Goal: Find specific page/section: Find specific page/section

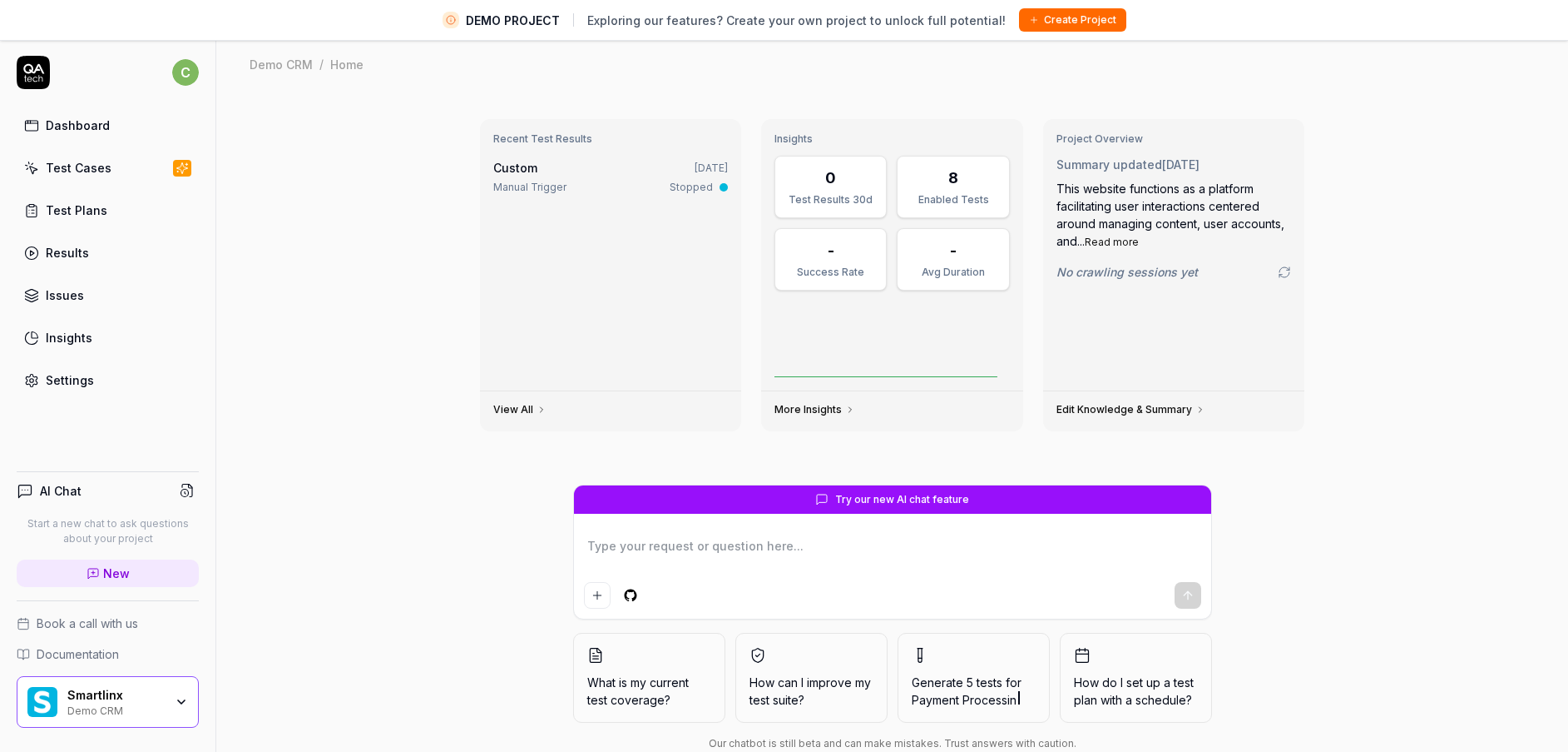
click at [137, 475] on div "Demo CRM" at bounding box center [115, 709] width 97 height 13
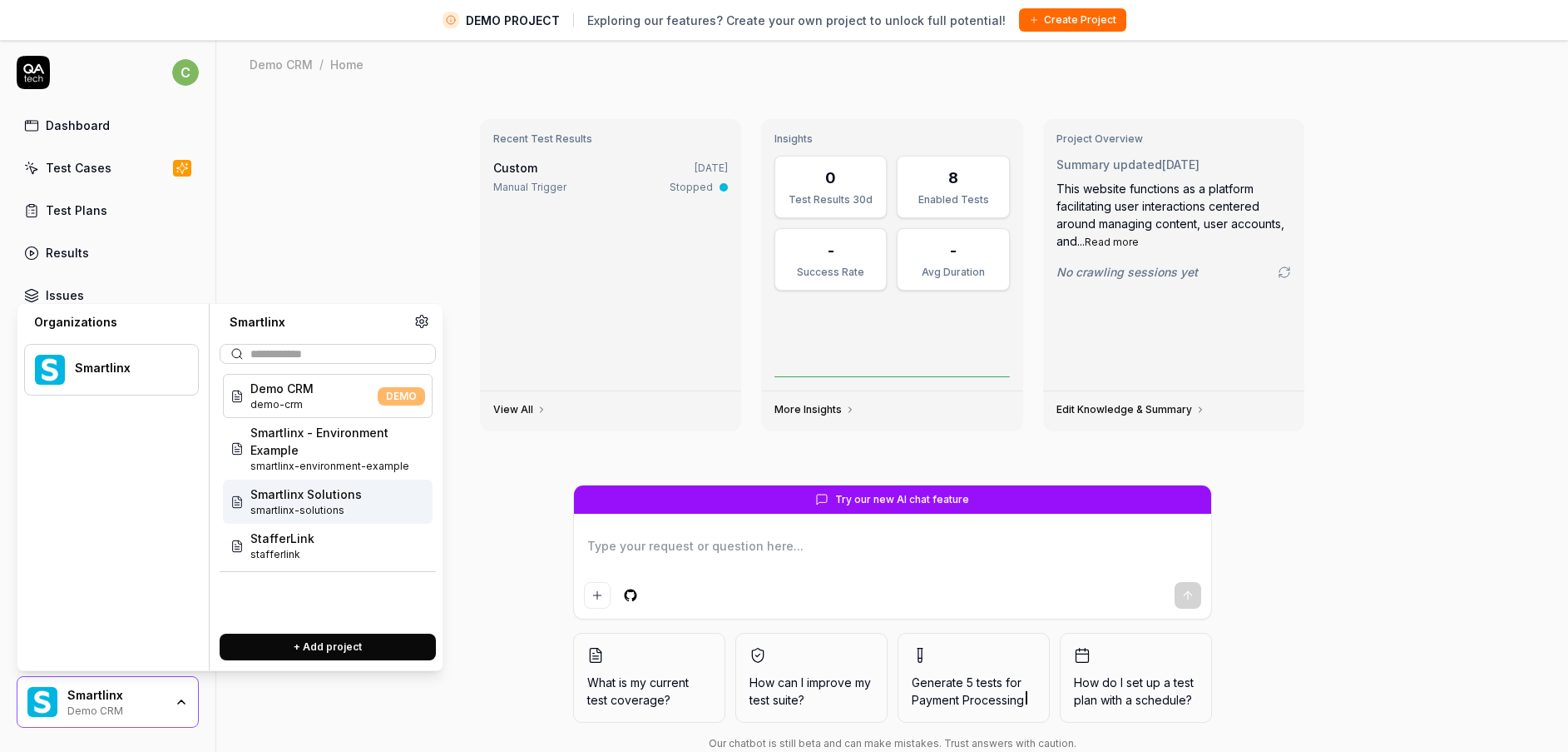
click at [293, 475] on span "smartlinx-solutions" at bounding box center [307, 510] width 112 height 15
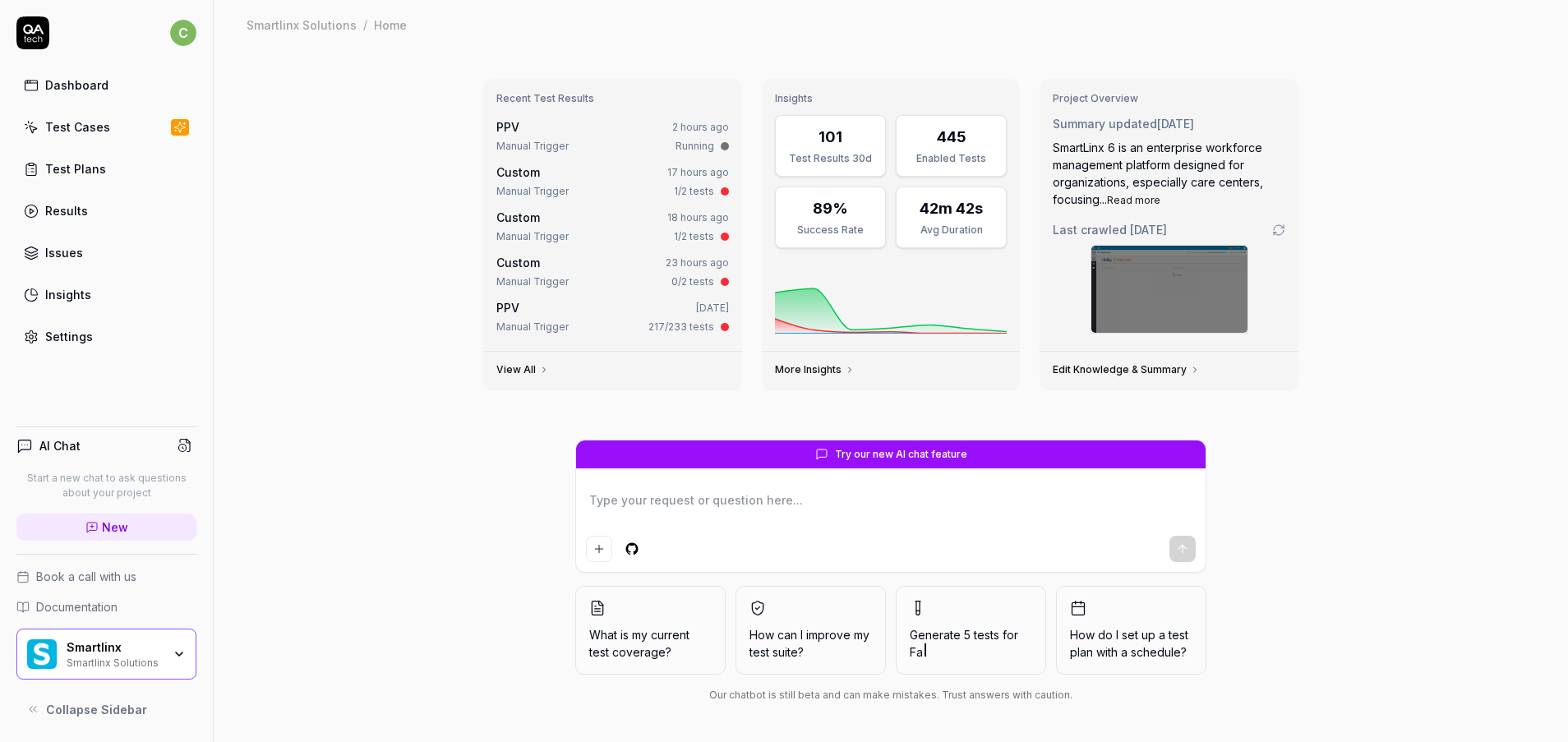
type textarea "*"
click at [1032, 55] on div "Recent Test Results PPV 2 hours ago Manual Trigger Running Custom 17 hours ago …" at bounding box center [890, 395] width 1354 height 692
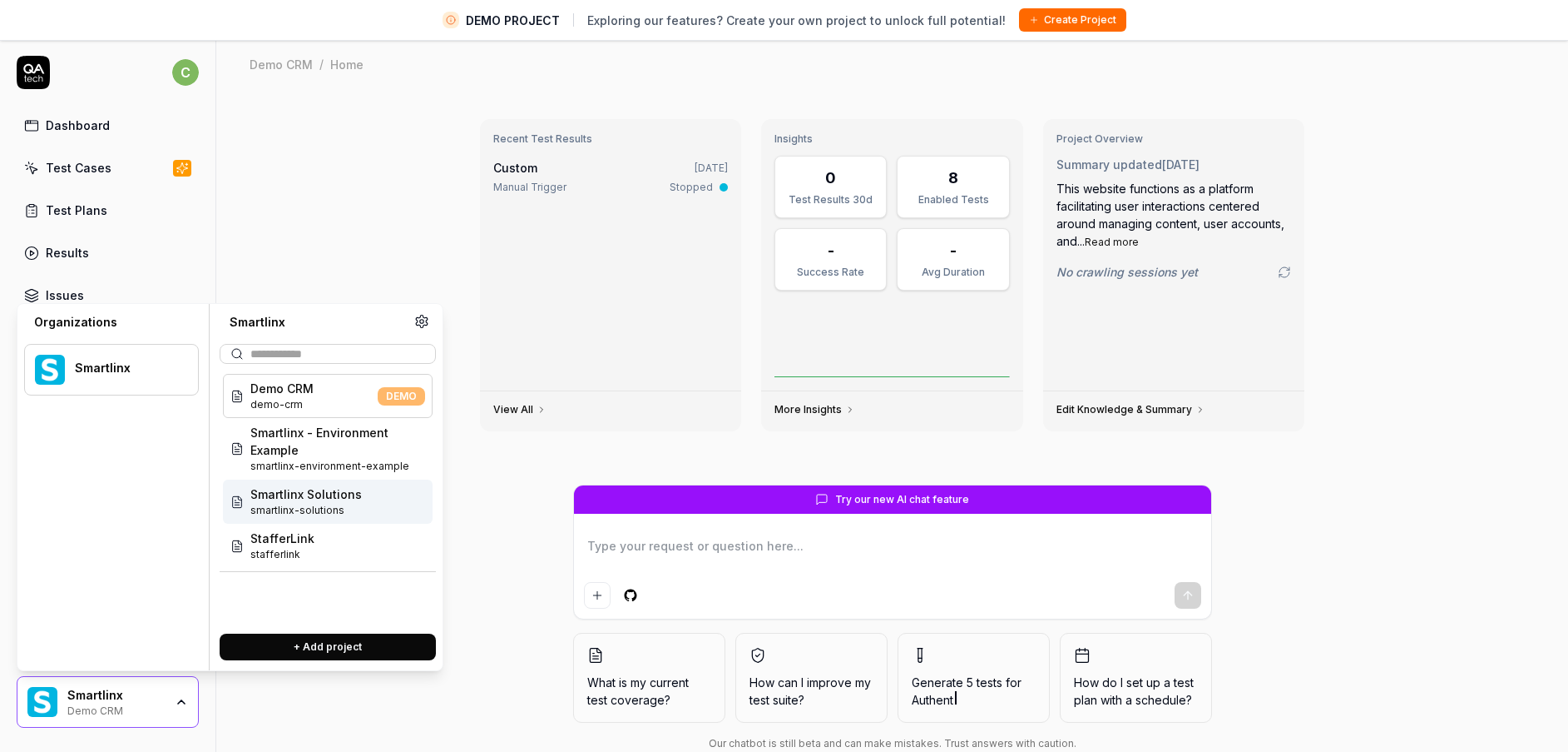
click at [315, 502] on span "Smartlinx Solutions" at bounding box center [307, 494] width 112 height 18
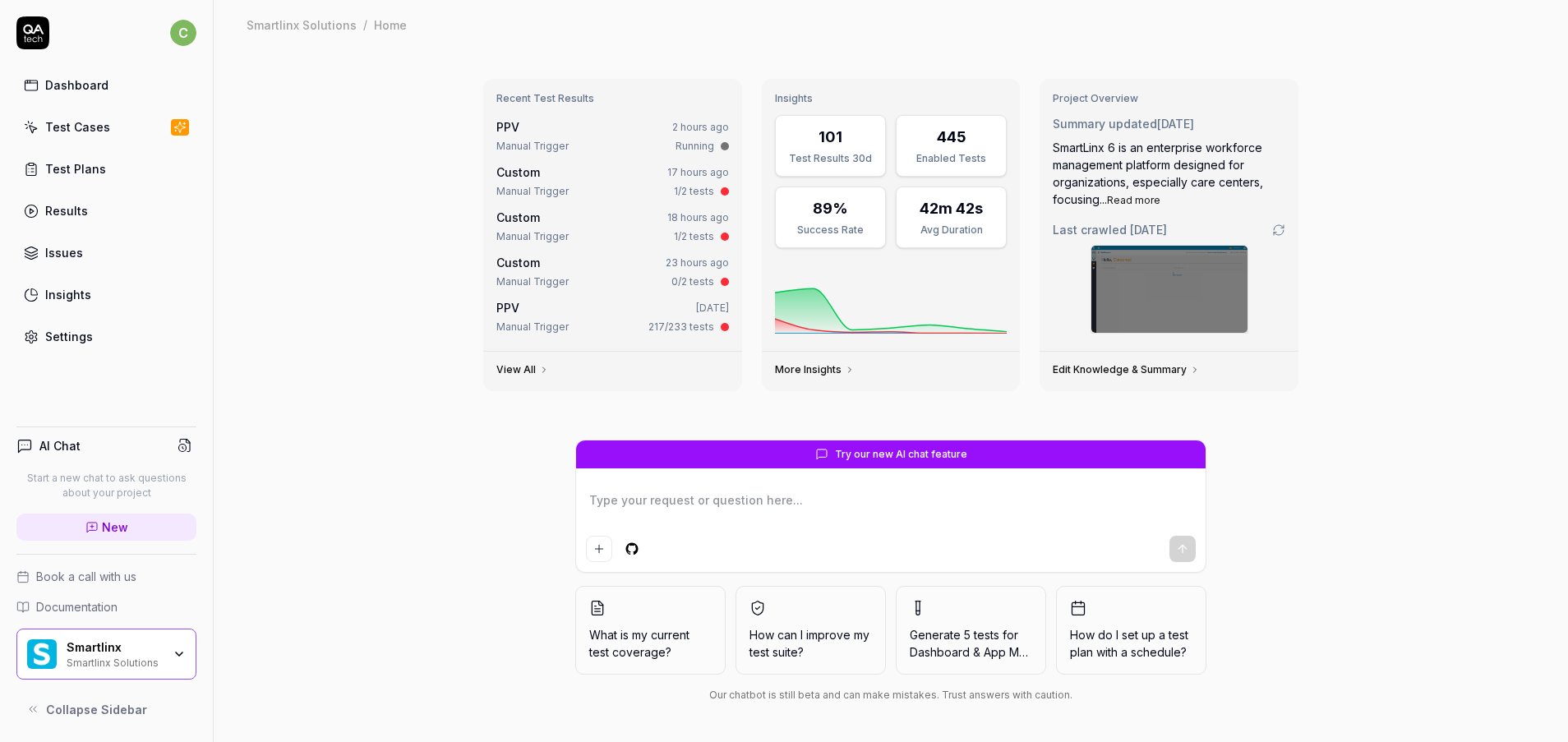
type textarea "*"
click at [108, 135] on link "Test Cases" at bounding box center [107, 127] width 180 height 32
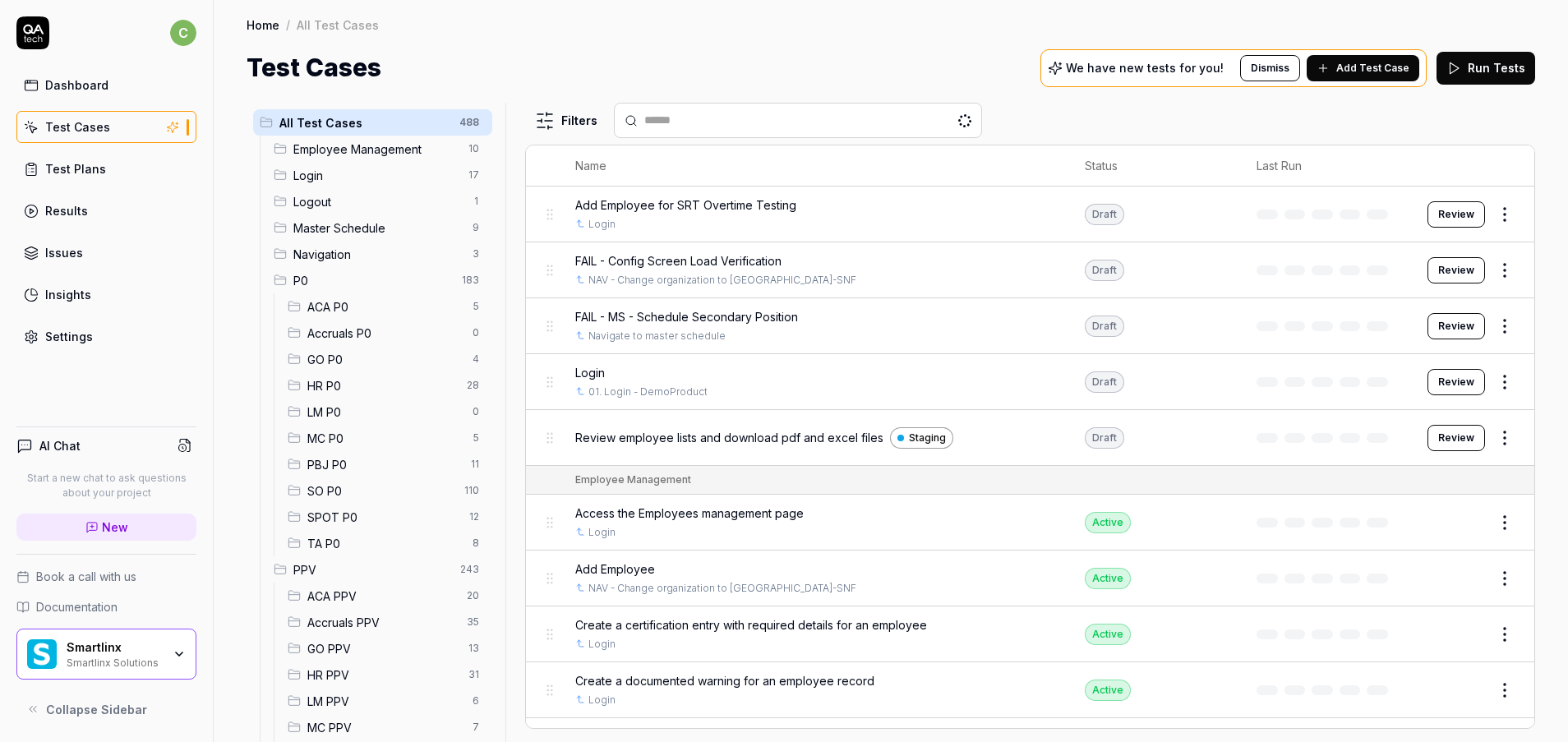
click at [329, 654] on span "GO PPV" at bounding box center [383, 648] width 151 height 18
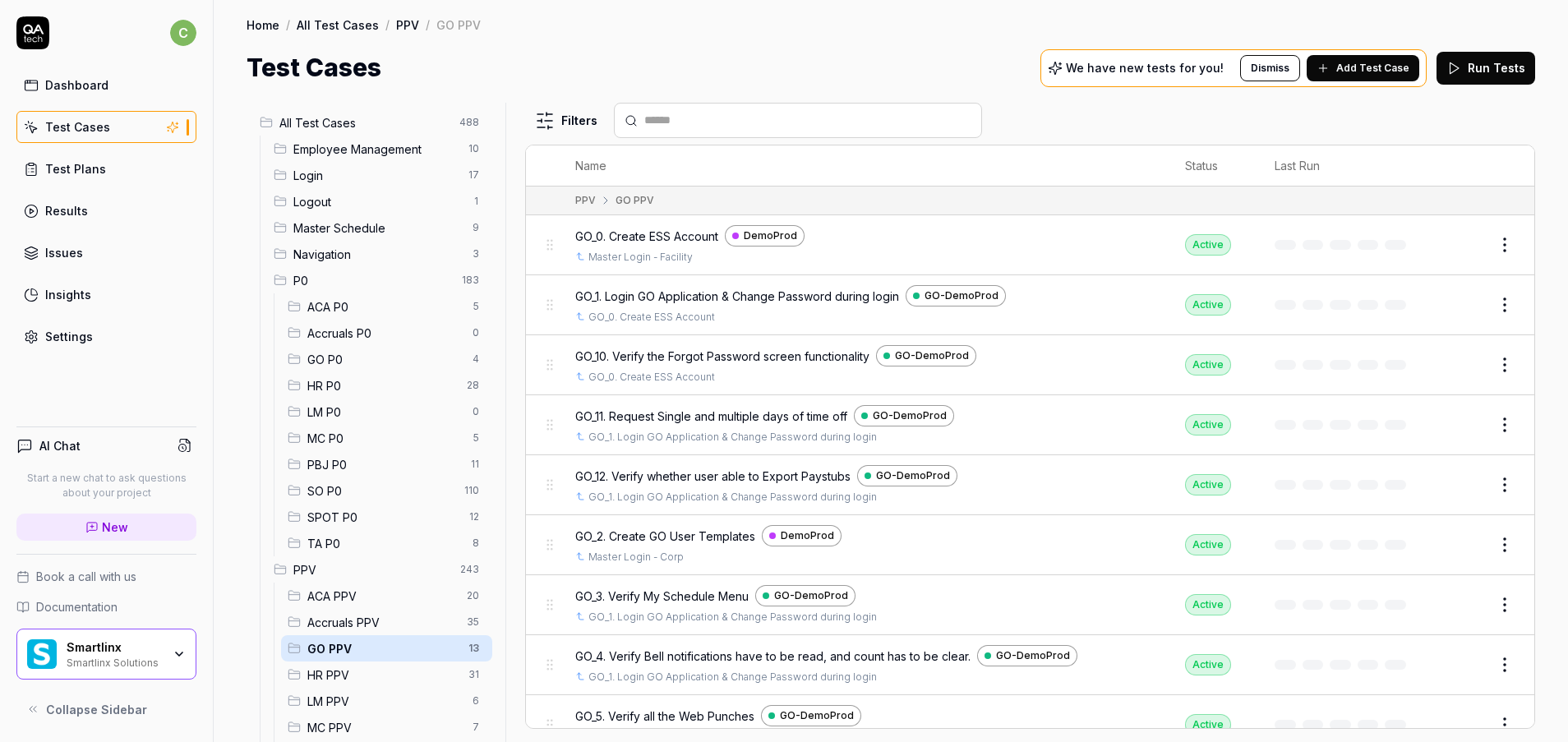
scroll to position [262, 0]
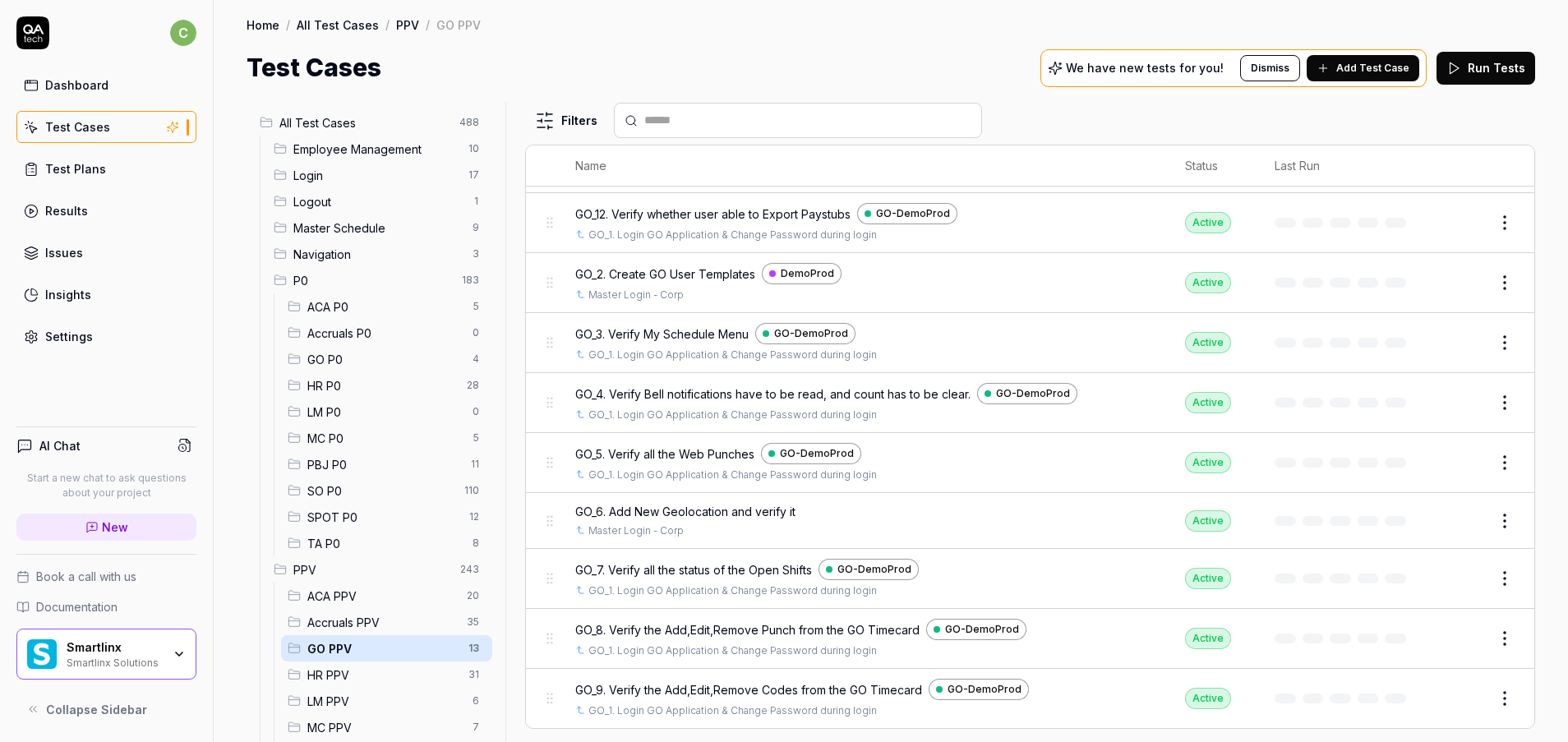
click at [348, 696] on span "LM PPV" at bounding box center [384, 701] width 155 height 18
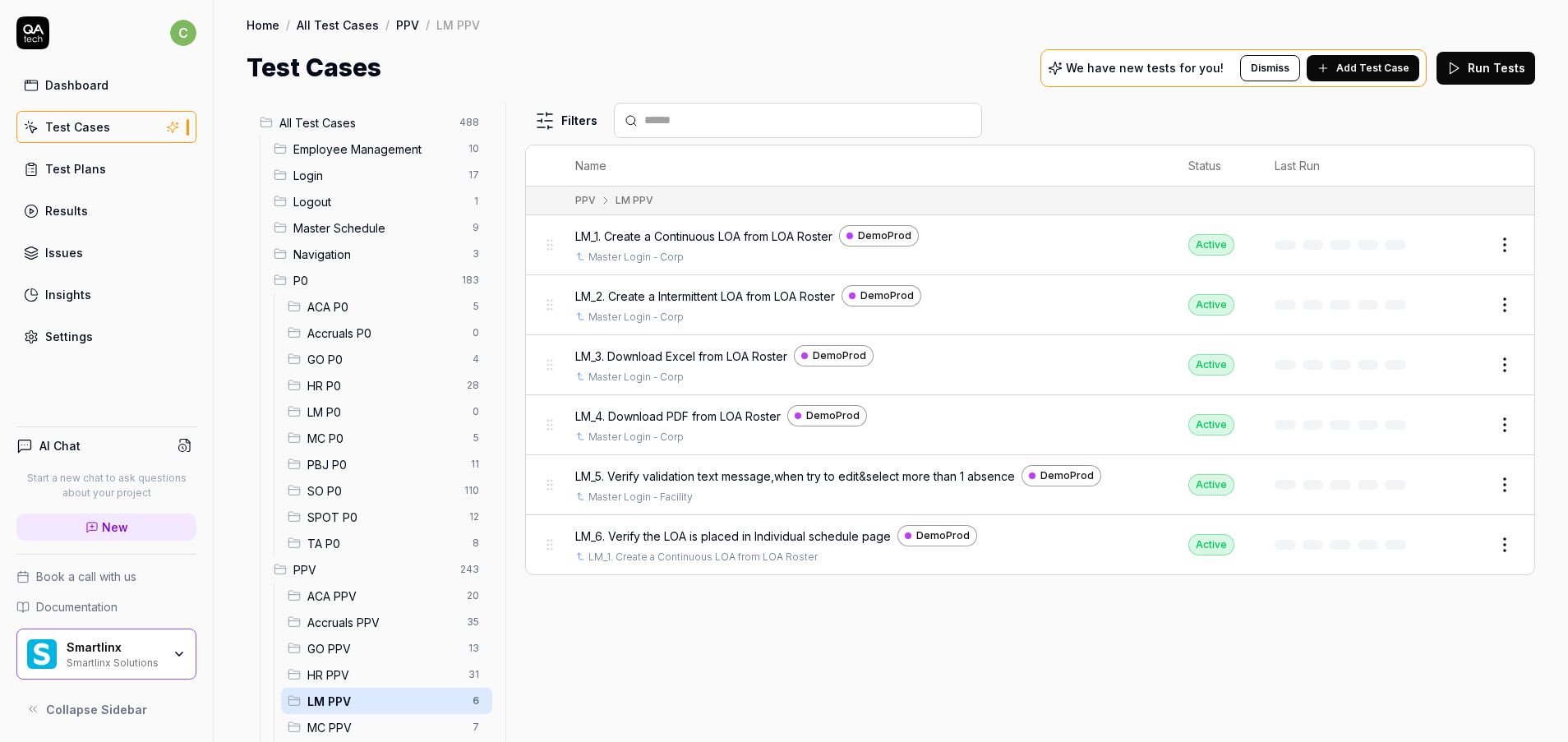
scroll to position [0, 0]
click at [351, 720] on span "MC PPV" at bounding box center [384, 727] width 155 height 18
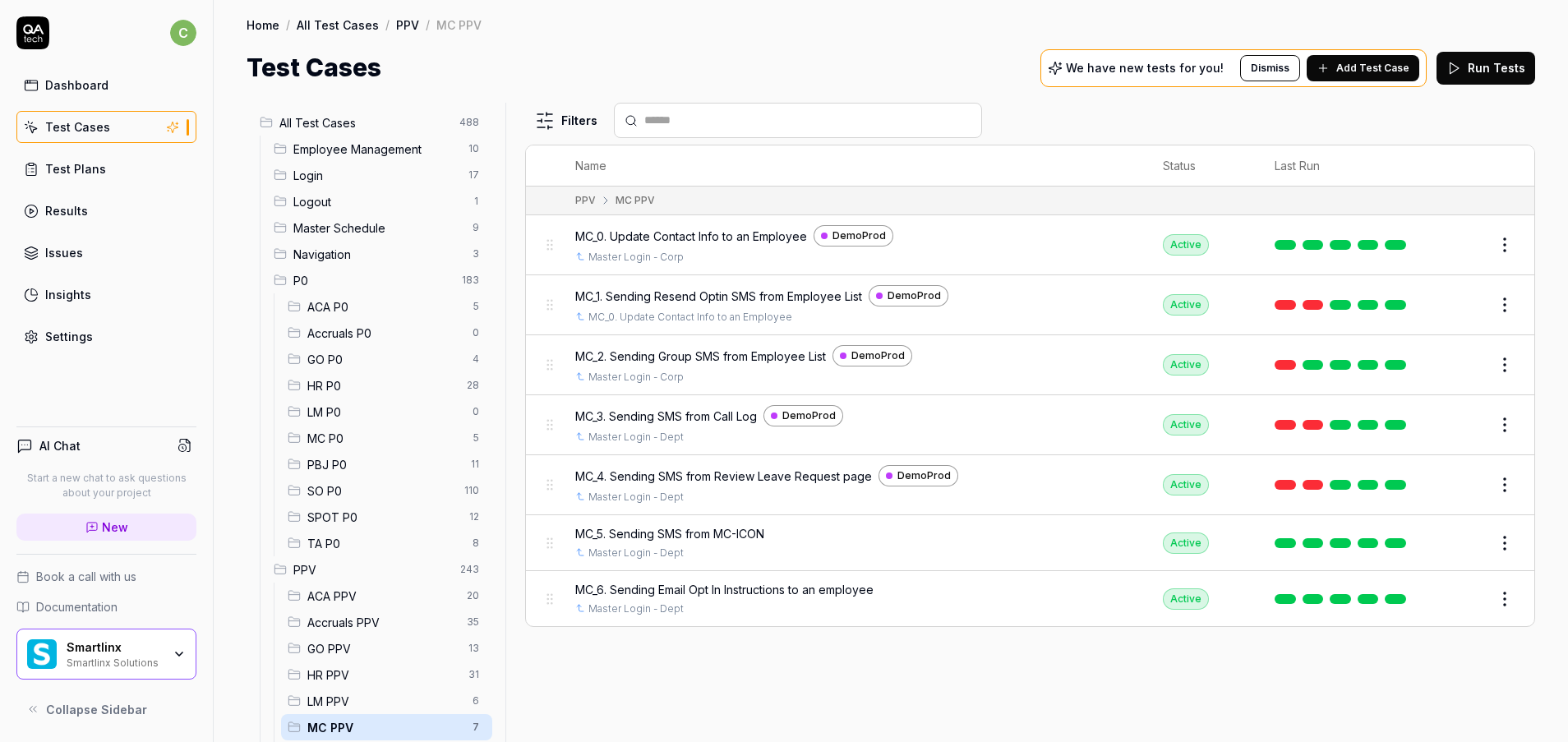
click at [348, 694] on span "LM PPV" at bounding box center [384, 701] width 155 height 18
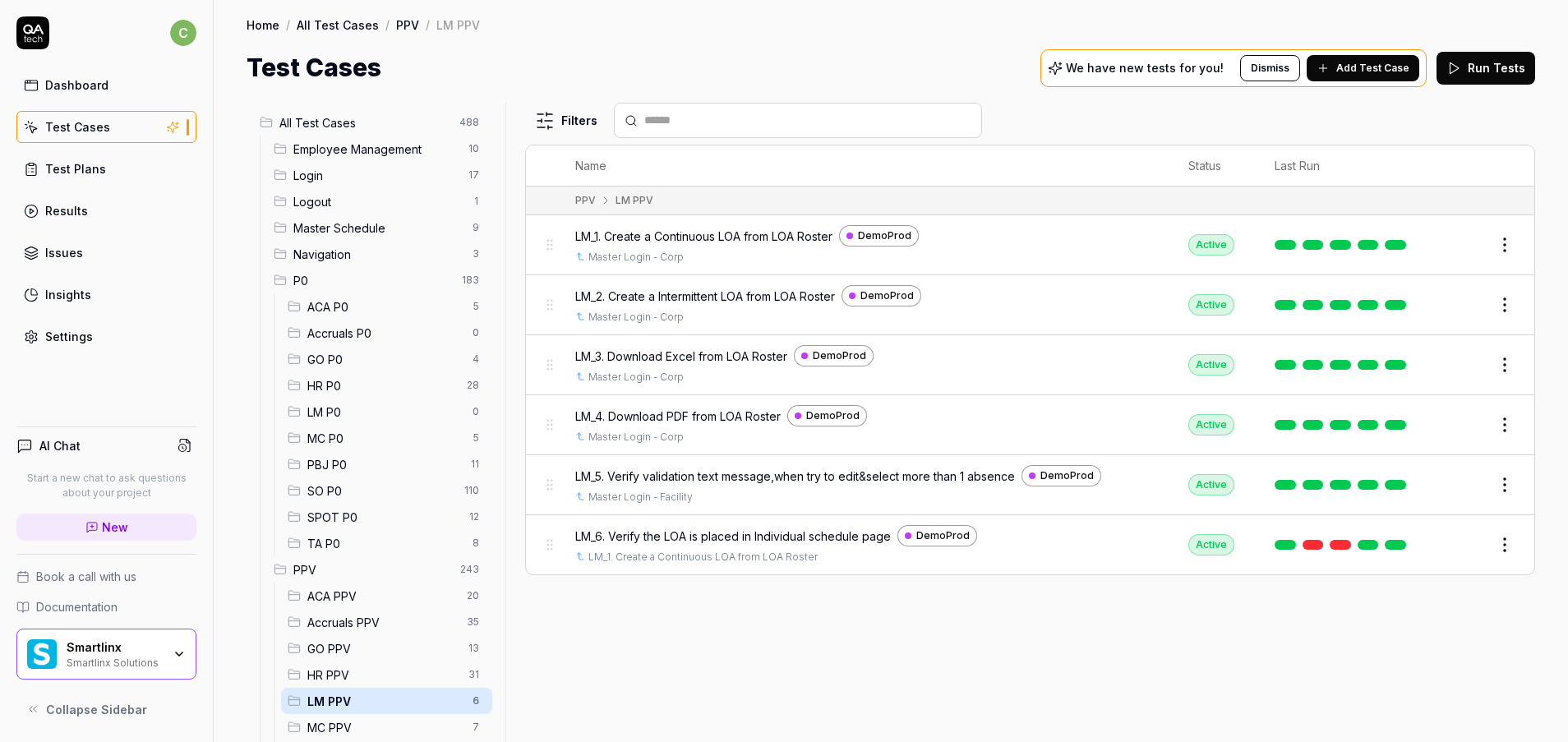
click at [346, 650] on span "GO PPV" at bounding box center [383, 648] width 151 height 18
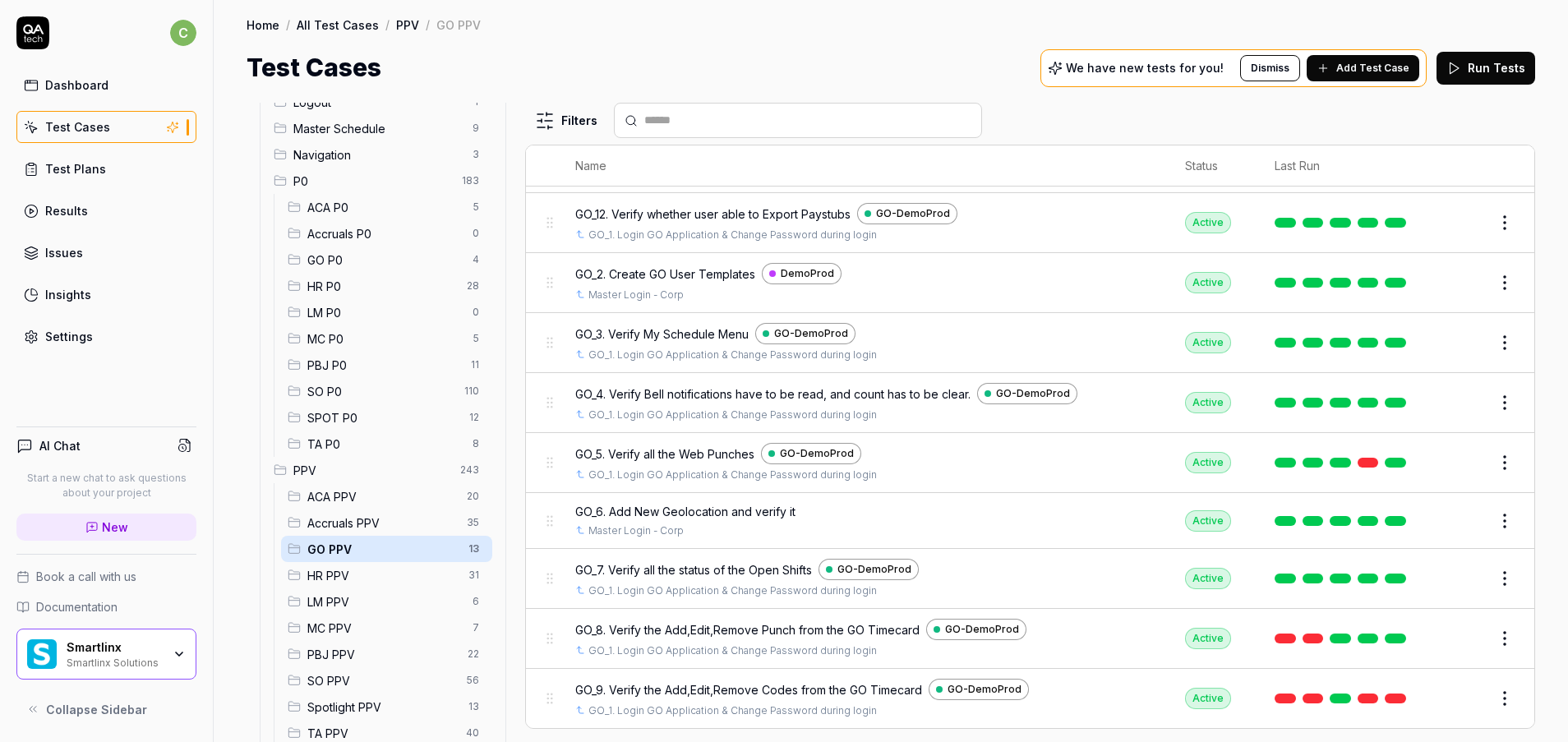
scroll to position [234, 0]
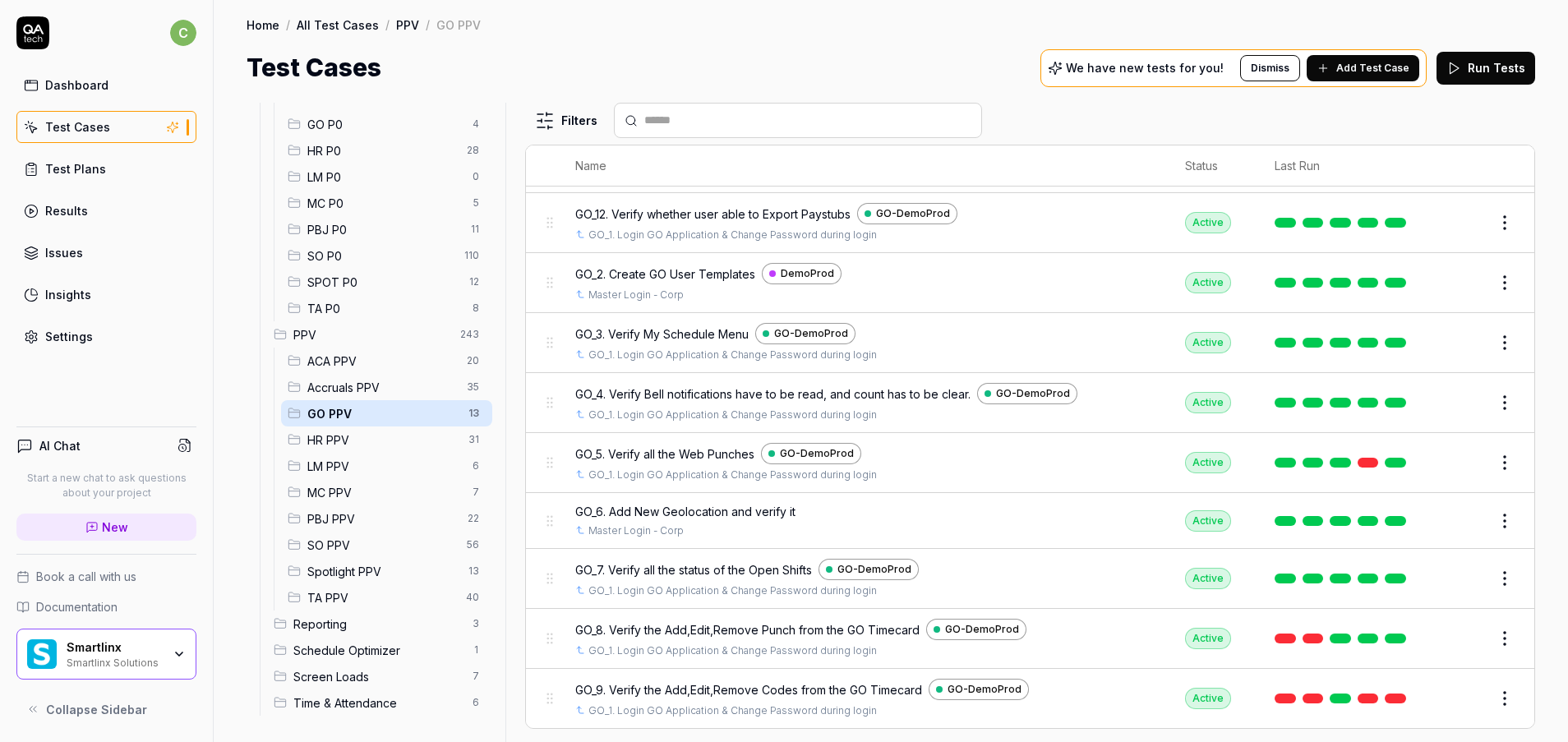
click at [338, 492] on span "MC PPV" at bounding box center [384, 493] width 155 height 18
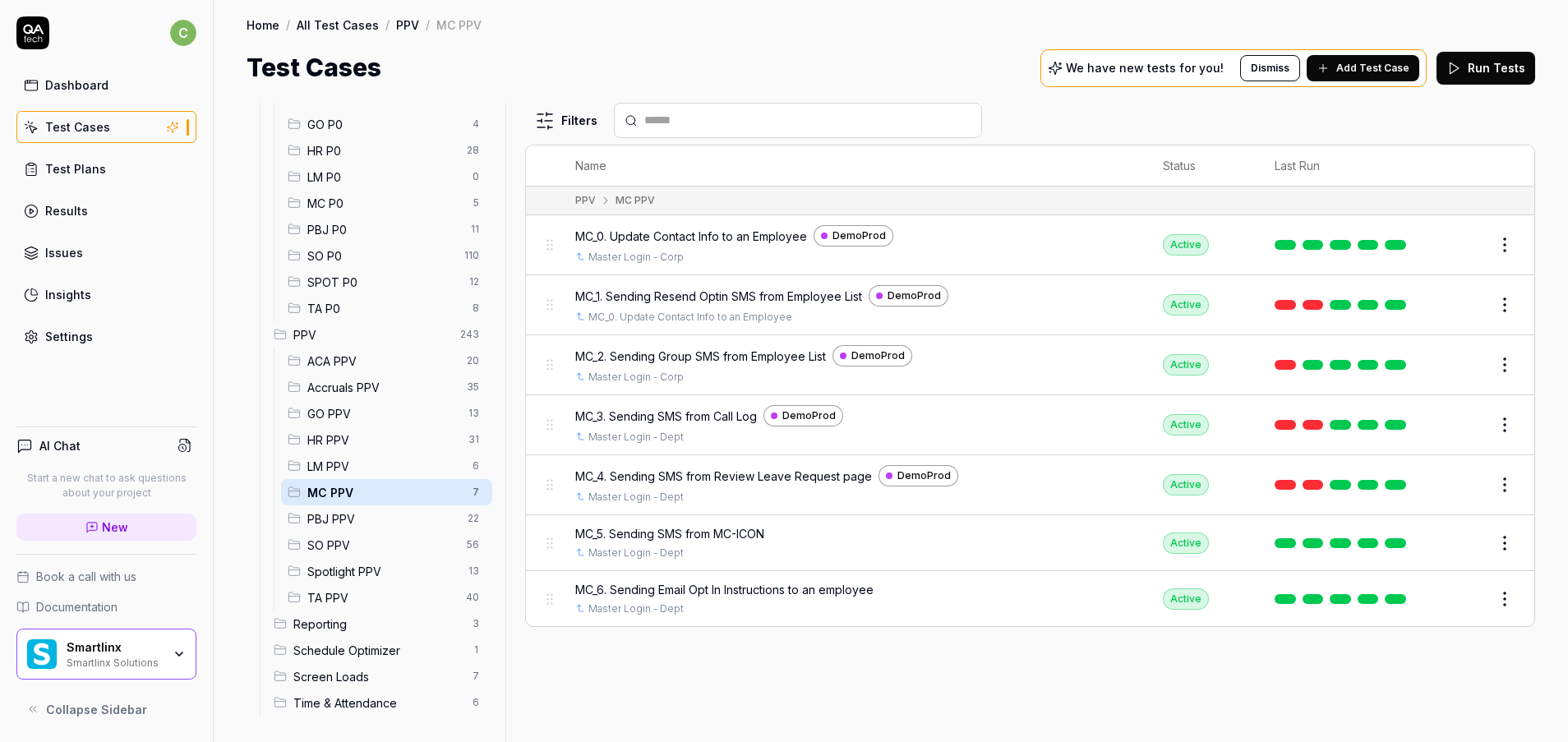
click at [341, 467] on span "LM PPV" at bounding box center [384, 466] width 155 height 18
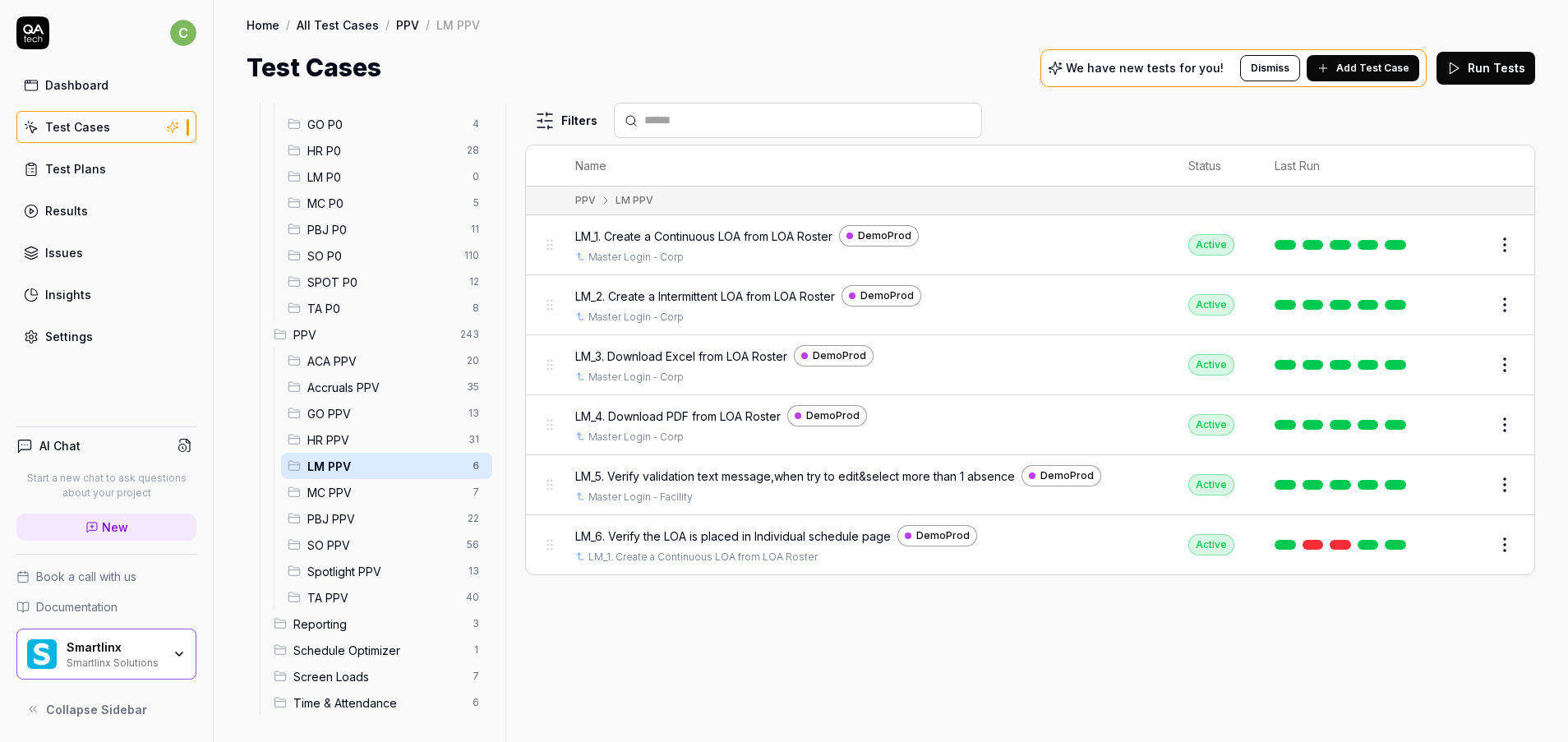
click at [379, 418] on span "GO PPV" at bounding box center [383, 414] width 151 height 18
